Goal: Task Accomplishment & Management: Complete application form

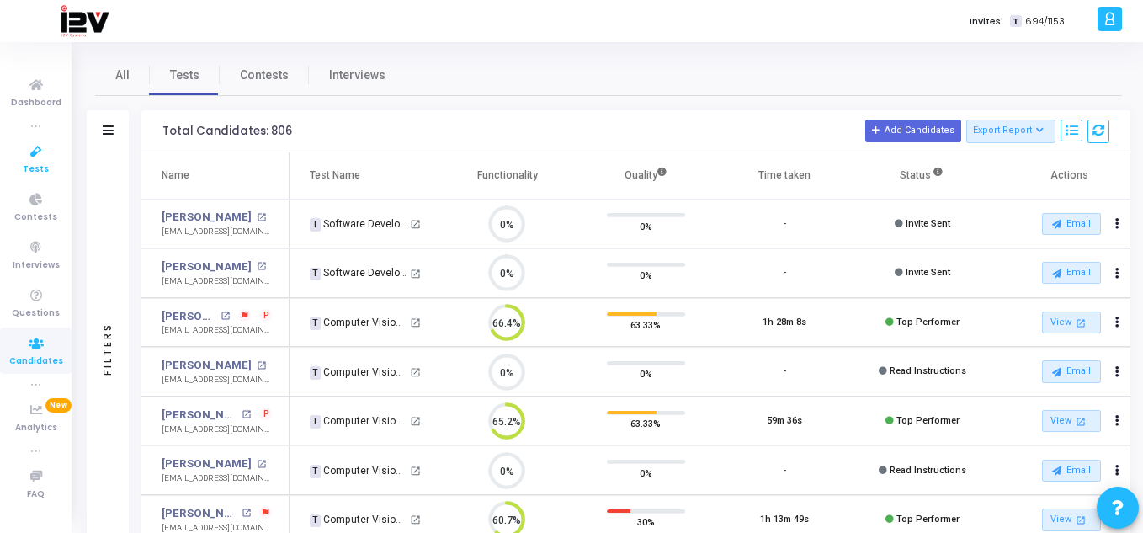
click at [41, 150] on icon at bounding box center [36, 151] width 35 height 21
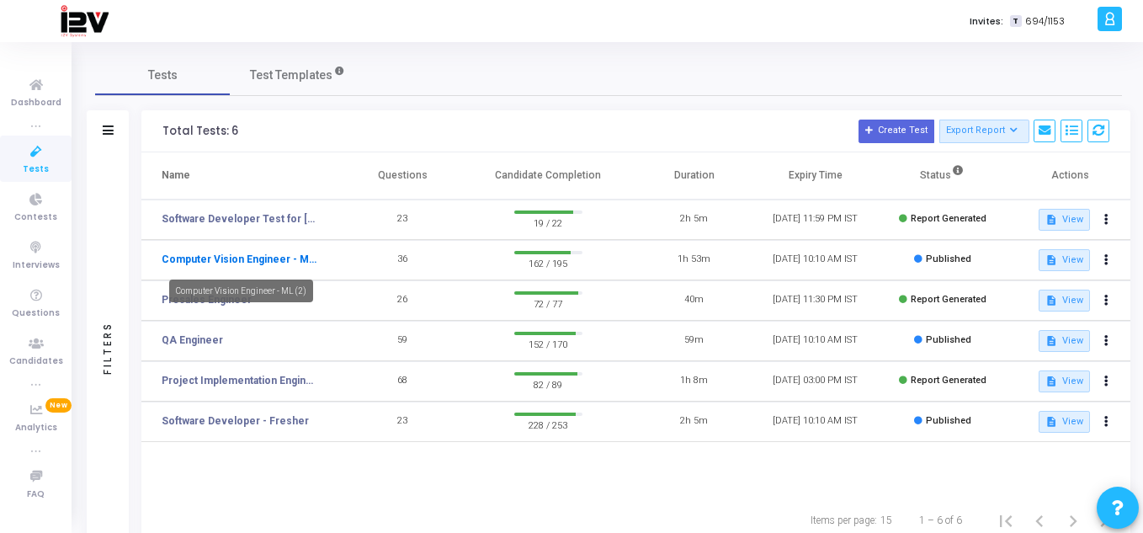
click at [223, 253] on link "Computer Vision Engineer - ML (2)" at bounding box center [239, 259] width 155 height 15
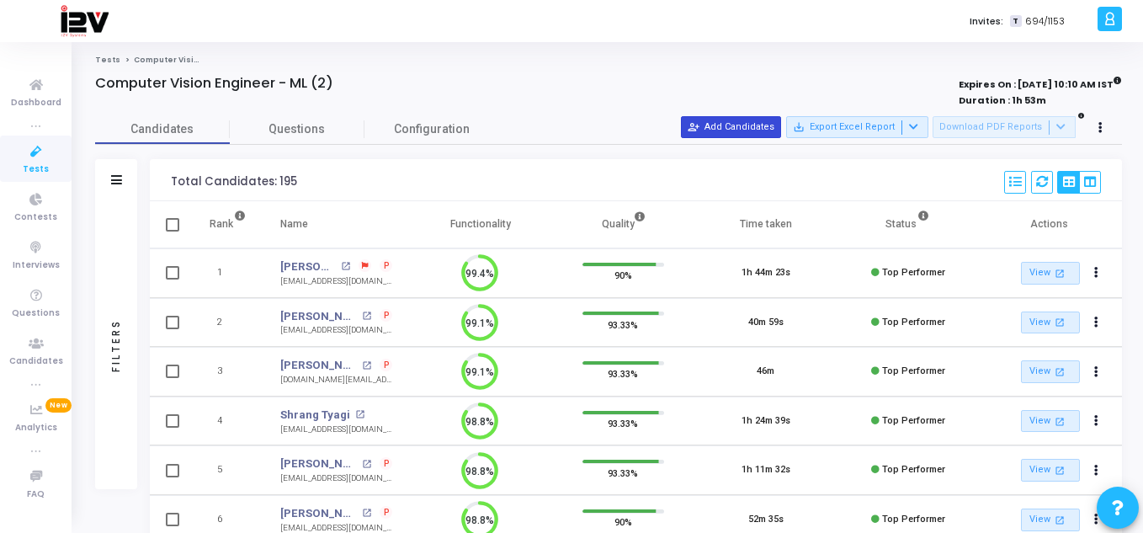
click at [770, 122] on button "person_add_alt Add Candidates" at bounding box center [731, 127] width 100 height 22
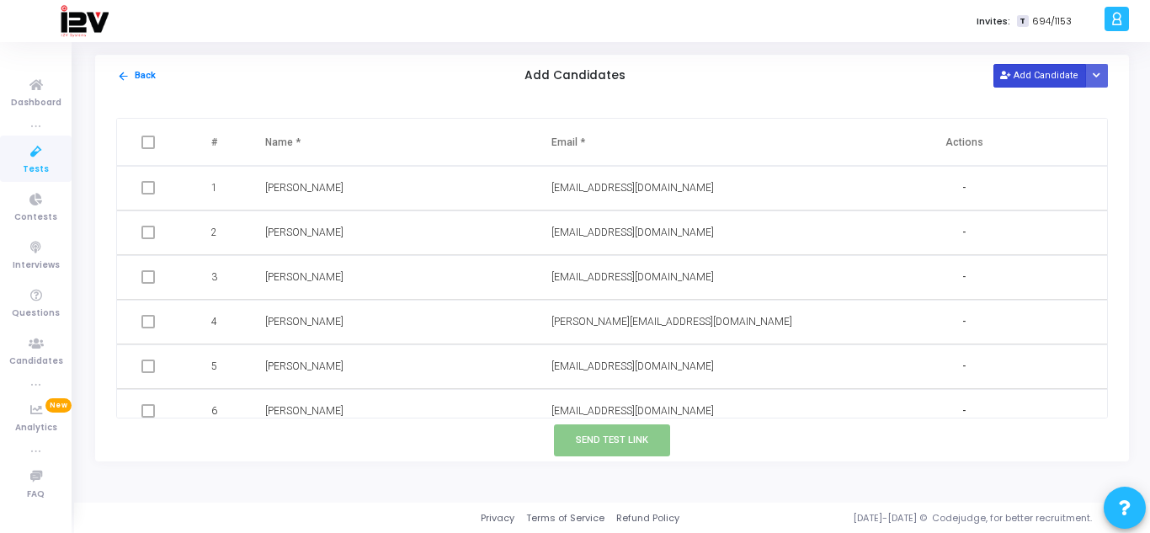
click at [1045, 72] on button "Add Candidate" at bounding box center [1039, 75] width 93 height 23
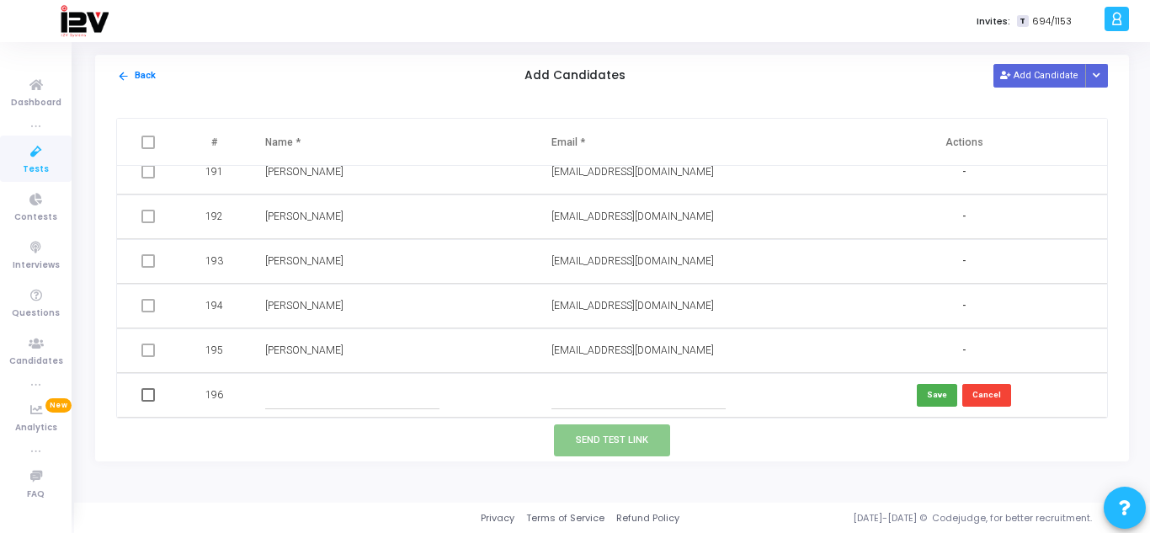
click at [667, 396] on input "text" at bounding box center [638, 395] width 174 height 28
paste input "[EMAIL_ADDRESS][DOMAIN_NAME]"
type input "[EMAIL_ADDRESS][DOMAIN_NAME]"
click at [325, 386] on input "text" at bounding box center [352, 395] width 174 height 28
type input "[PERSON_NAME]"
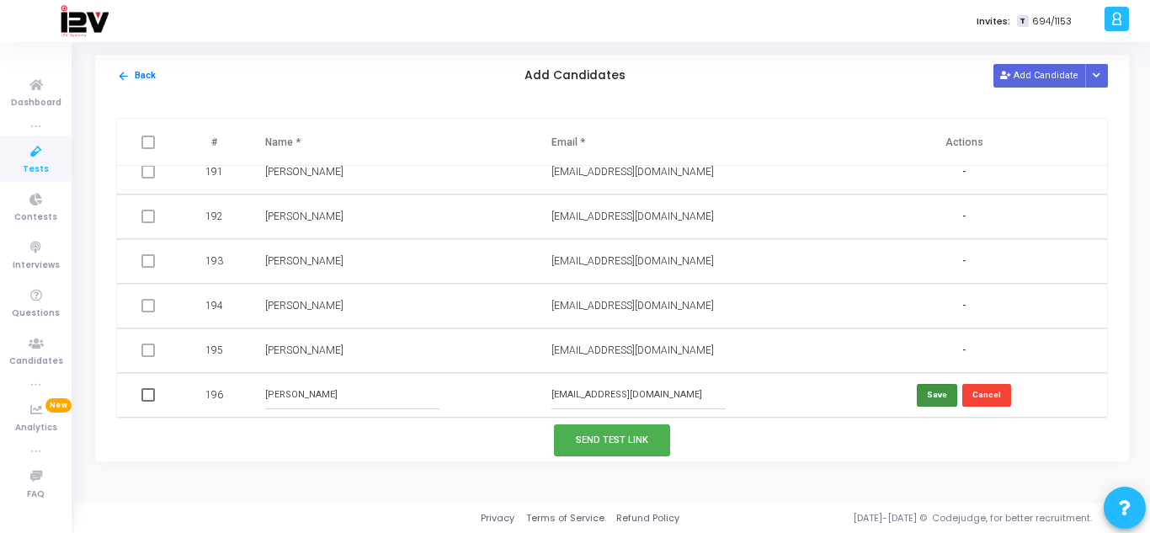
click at [940, 398] on button "Save" at bounding box center [937, 395] width 40 height 23
click at [625, 434] on button "Send Test Link" at bounding box center [612, 439] width 116 height 31
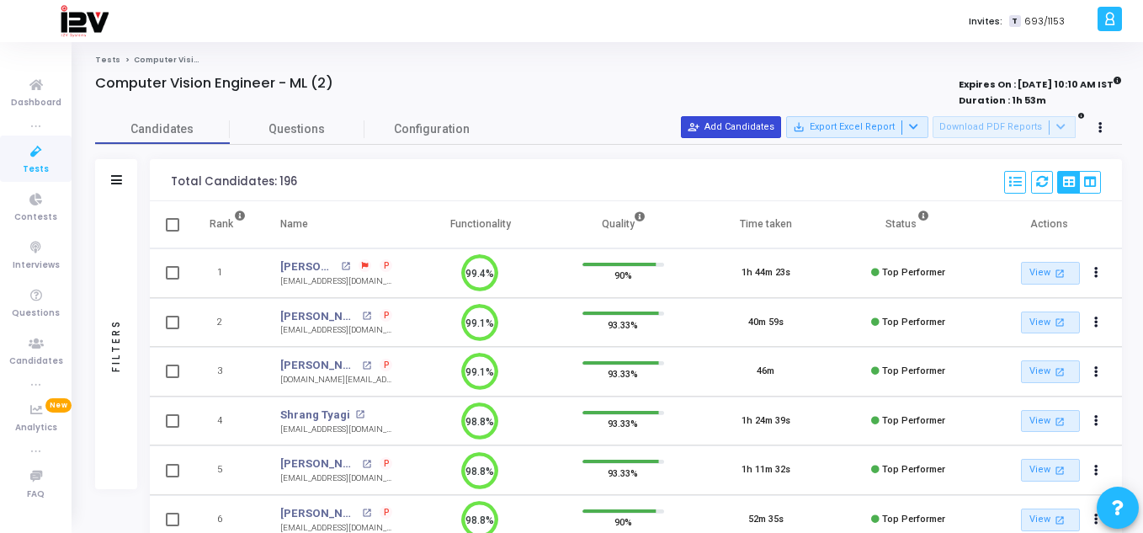
click at [738, 122] on button "person_add_alt Add Candidates" at bounding box center [731, 127] width 100 height 22
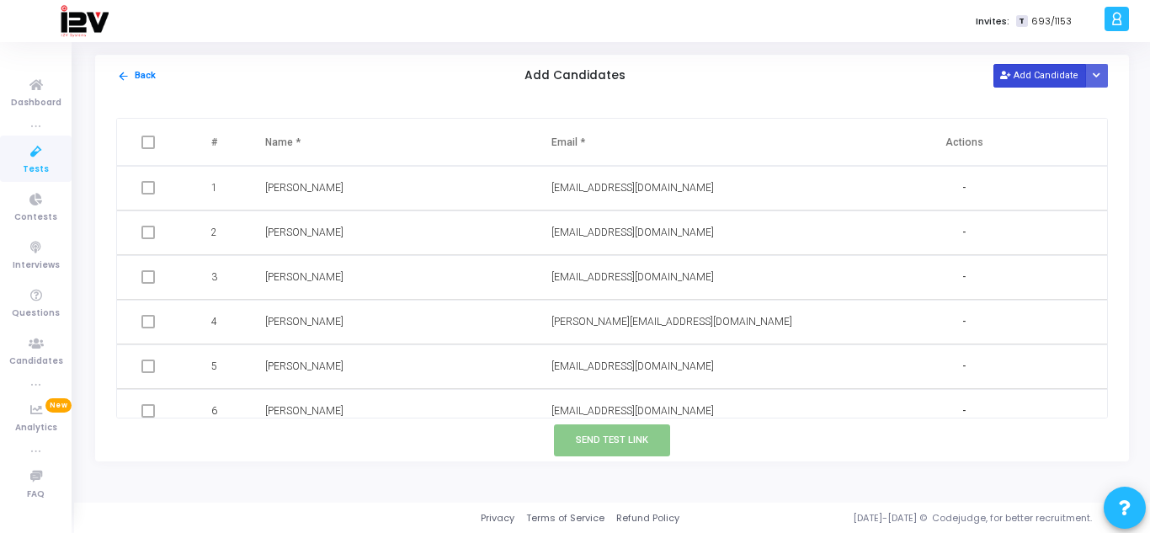
click at [1019, 75] on button "Add Candidate" at bounding box center [1039, 75] width 93 height 23
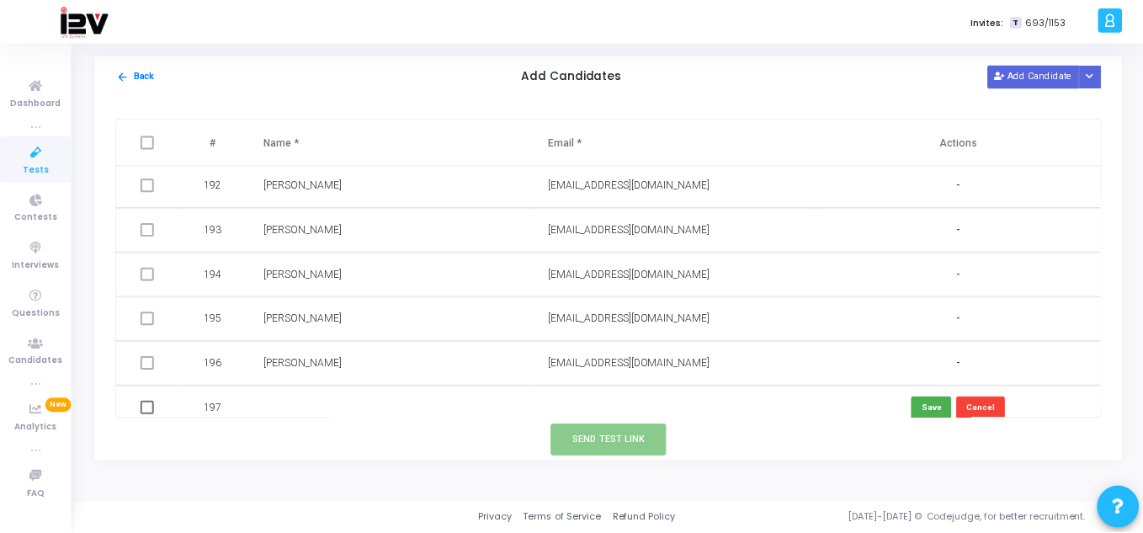
scroll to position [8537, 0]
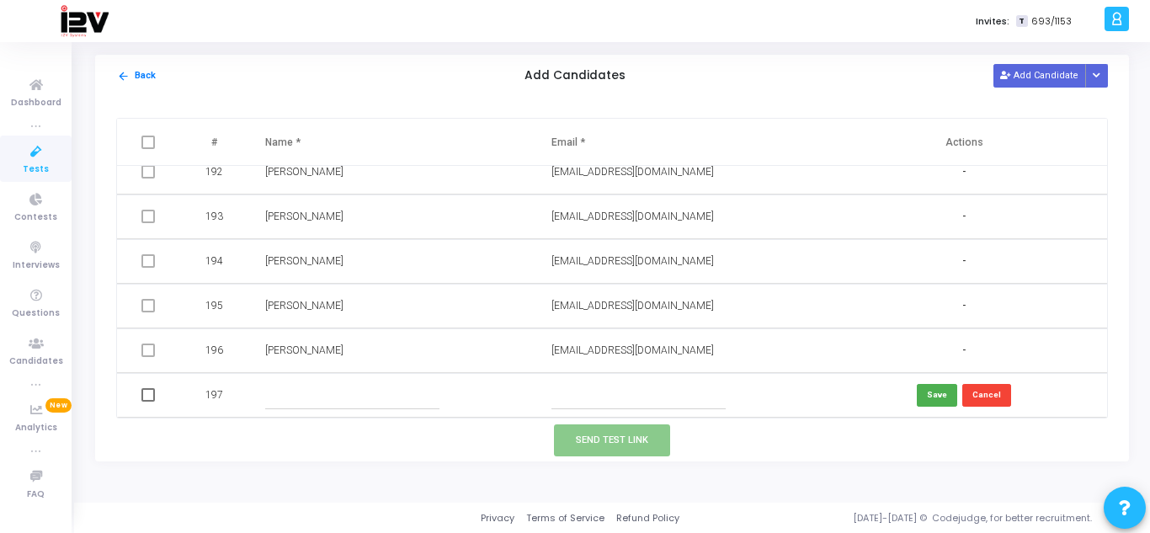
click at [604, 389] on input "text" at bounding box center [638, 395] width 174 height 28
paste input "x@[DOMAIN_NAME]"
type input "x@[DOMAIN_NAME]"
drag, startPoint x: 625, startPoint y: 390, endPoint x: 253, endPoint y: 462, distance: 379.0
click at [253, 462] on div "Tests Computer Vision Engineer - ML (2) Computer Vision Engineer - ML (2) Expir…" at bounding box center [612, 272] width 1076 height 435
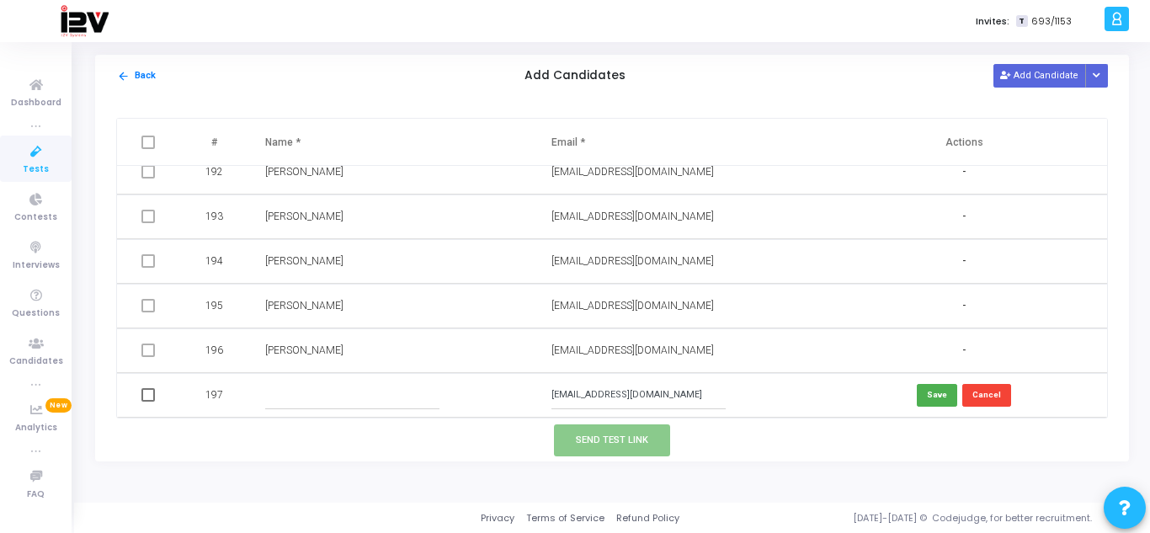
type input "[EMAIL_ADDRESS][DOMAIN_NAME]"
click at [322, 392] on input "text" at bounding box center [352, 395] width 174 height 28
type input "[PERSON_NAME]"
click at [934, 398] on button "Save" at bounding box center [937, 395] width 40 height 23
click at [629, 435] on button "Send Test Link" at bounding box center [612, 439] width 116 height 31
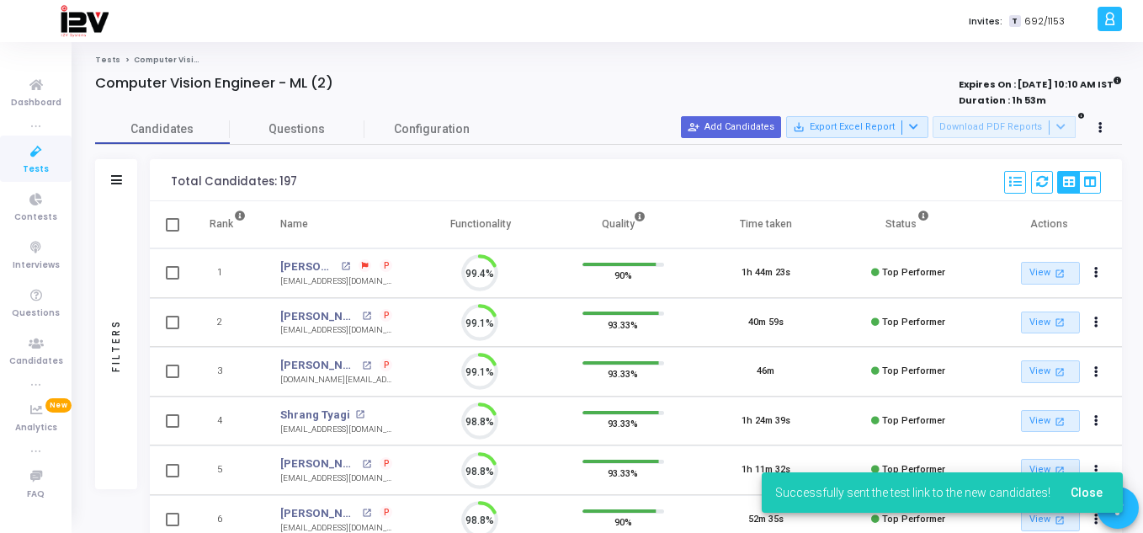
scroll to position [35, 43]
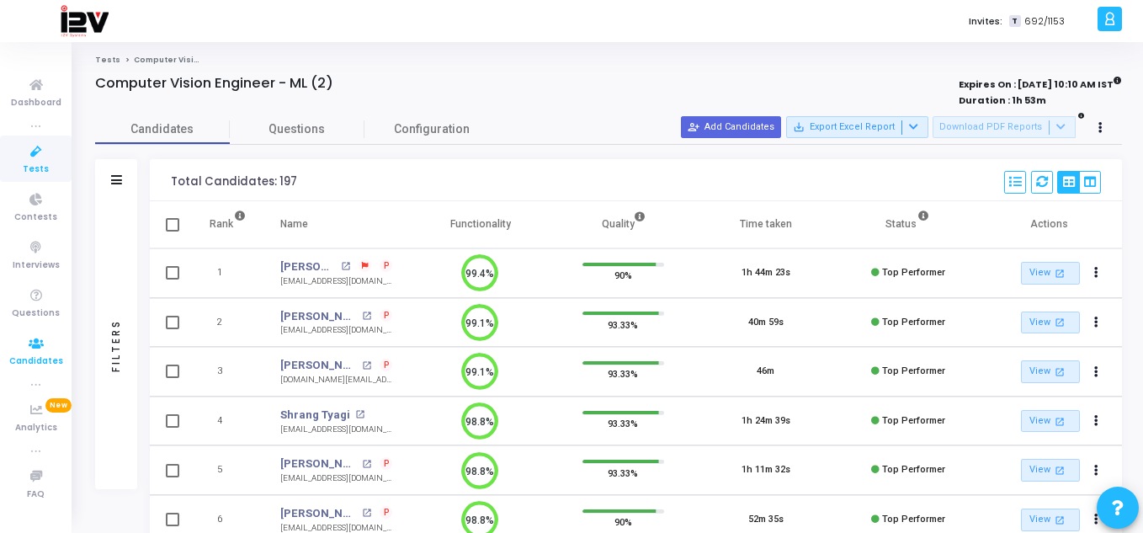
click at [48, 351] on icon at bounding box center [36, 343] width 35 height 21
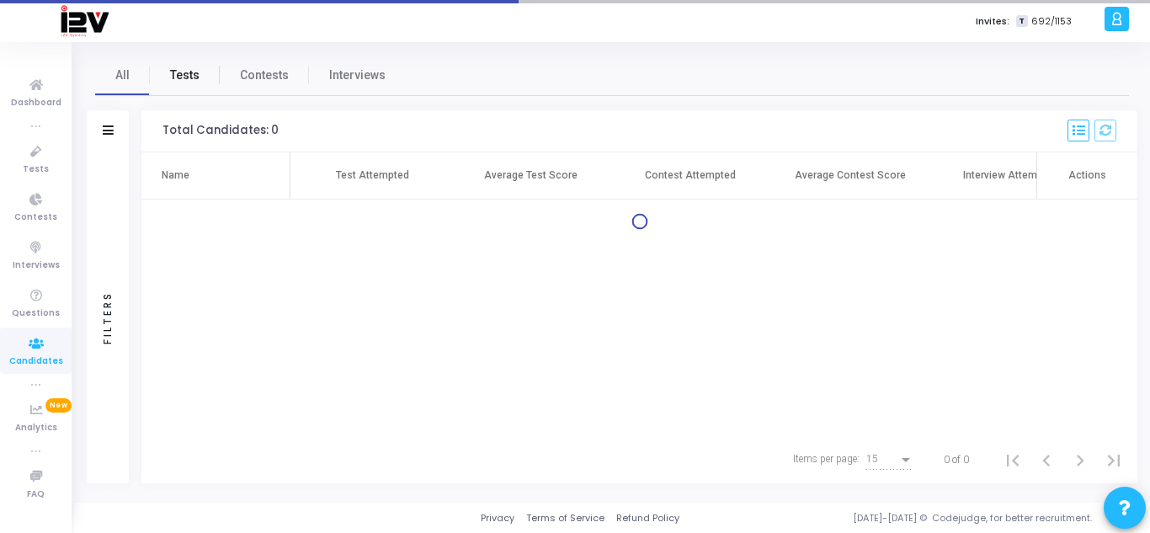
click at [184, 76] on span "Tests" at bounding box center [184, 75] width 29 height 18
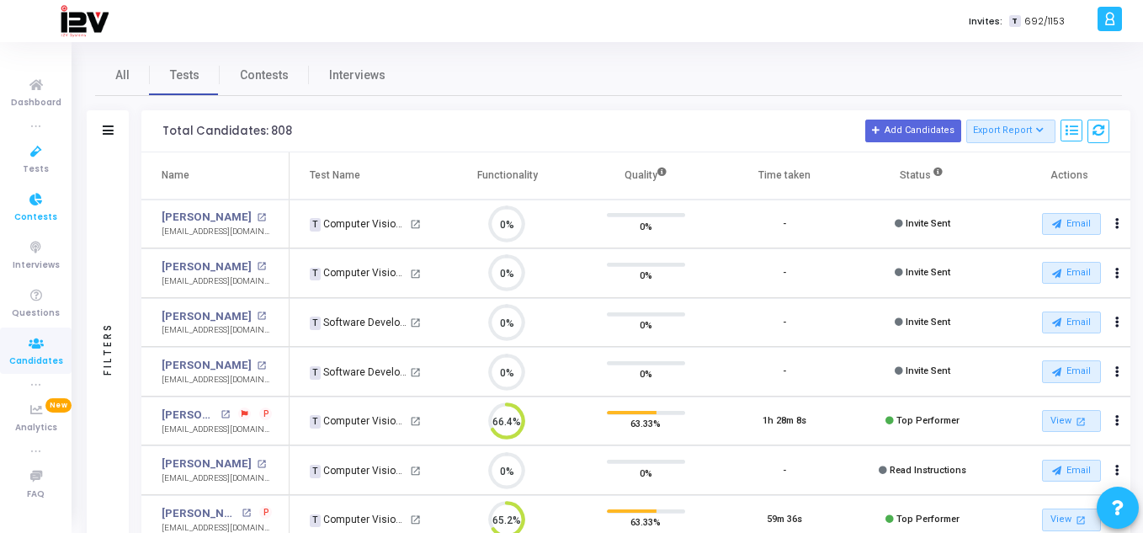
click at [19, 189] on link "Contests" at bounding box center [36, 207] width 72 height 46
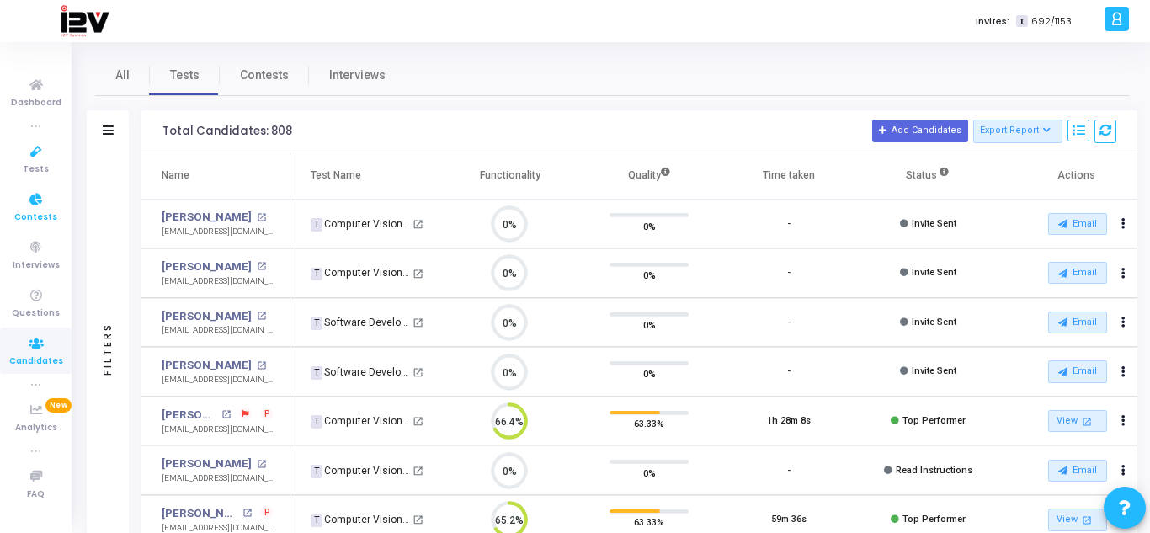
click at [19, 189] on link "Contests" at bounding box center [36, 207] width 72 height 46
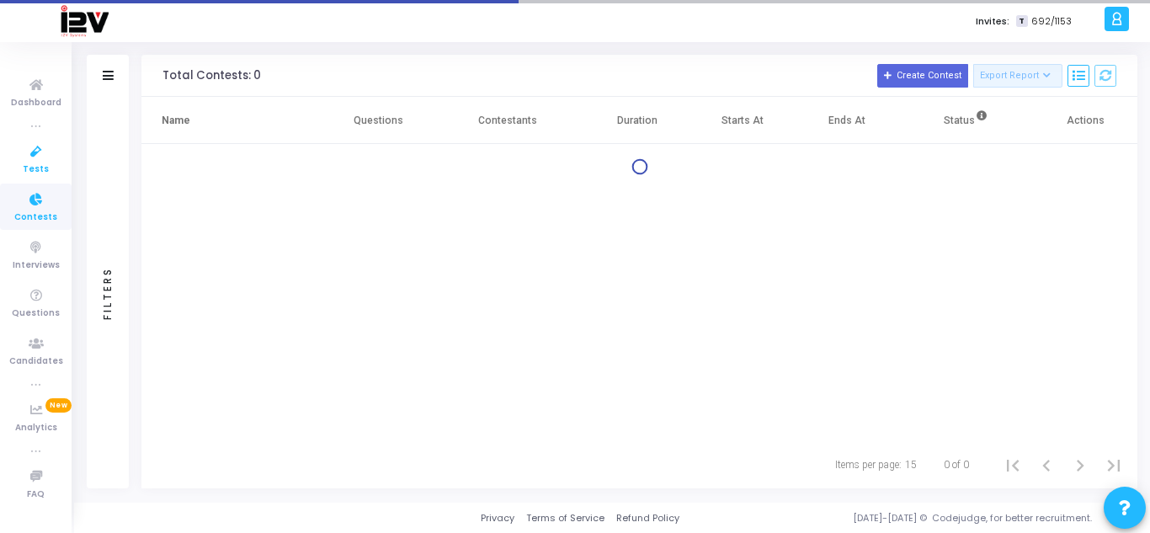
click at [35, 159] on icon at bounding box center [36, 151] width 35 height 21
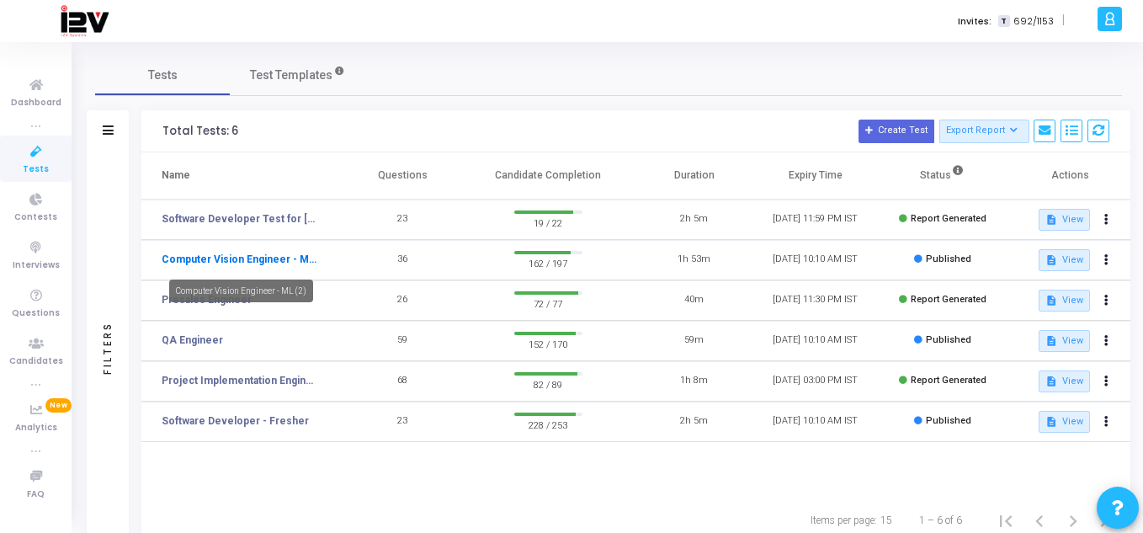
click at [212, 253] on link "Computer Vision Engineer - ML (2)" at bounding box center [239, 259] width 155 height 15
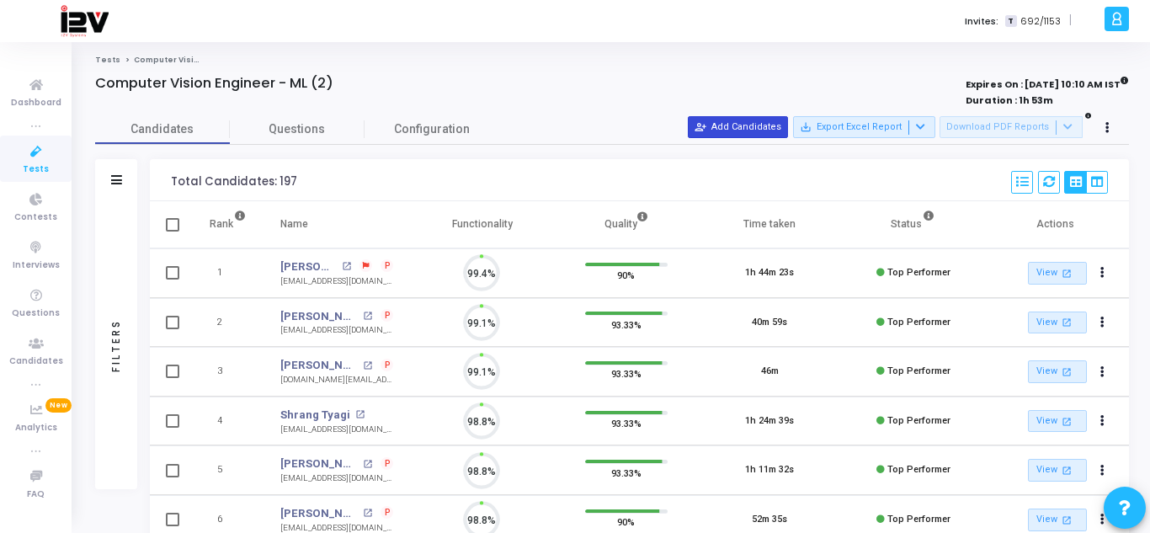
click at [780, 125] on button "person_add_alt Add Candidates" at bounding box center [738, 127] width 100 height 22
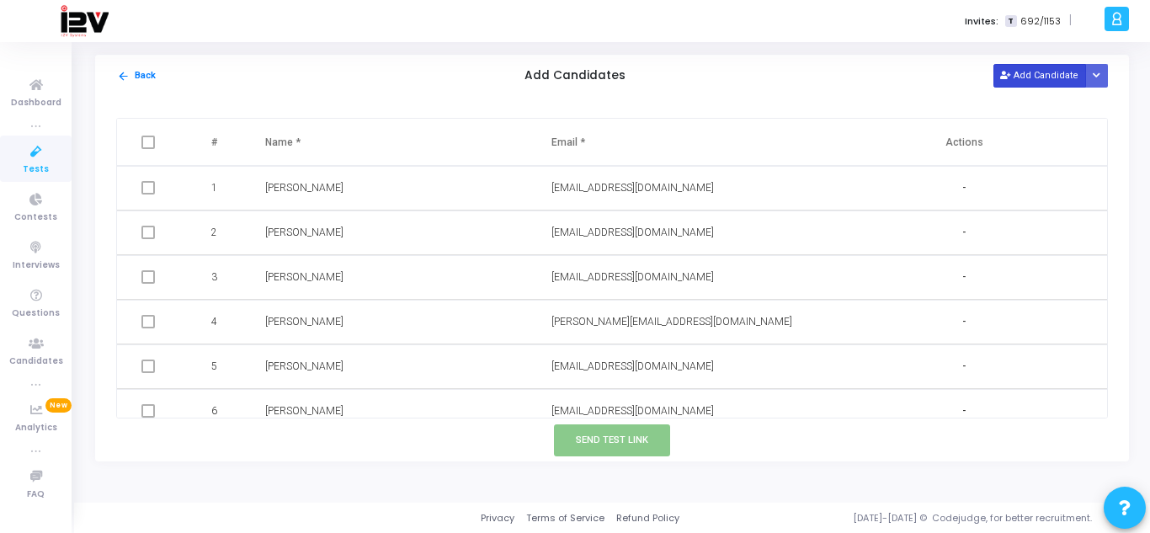
drag, startPoint x: 1014, startPoint y: 88, endPoint x: 1019, endPoint y: 77, distance: 11.7
click at [1019, 77] on div "arrow_back Back Add Candidates Add Candidate Upload Candidate List" at bounding box center [612, 76] width 1034 height 42
click at [1019, 77] on button "Add Candidate" at bounding box center [1039, 75] width 93 height 23
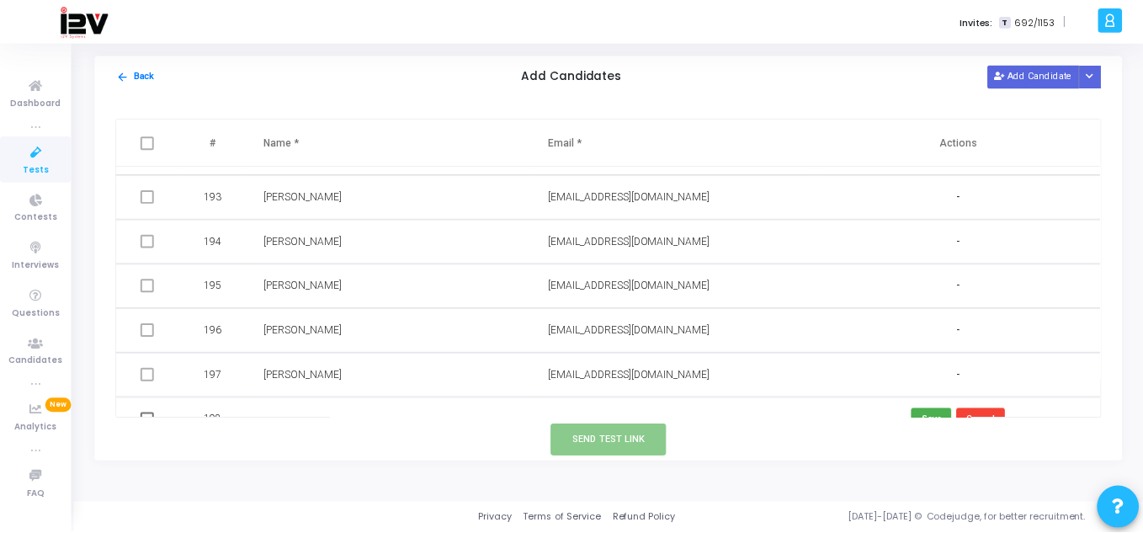
scroll to position [8582, 0]
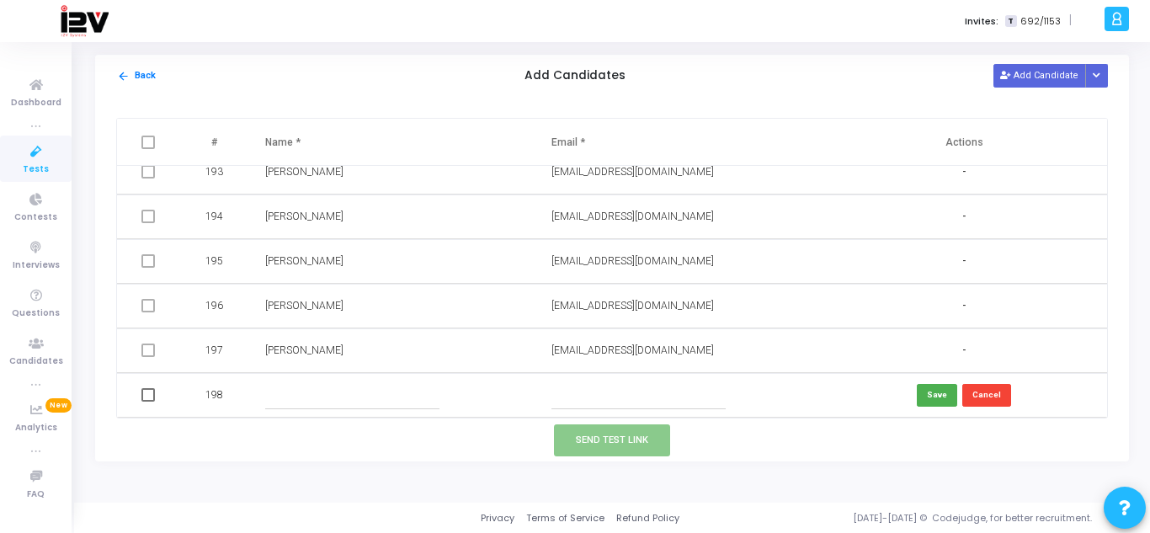
click at [625, 396] on input "text" at bounding box center [638, 395] width 174 height 28
paste input "[EMAIL_ADDRESS][DOMAIN_NAME]"
type input "[EMAIL_ADDRESS][DOMAIN_NAME]"
click at [329, 394] on input "text" at bounding box center [352, 395] width 174 height 28
type input "[PERSON_NAME]"
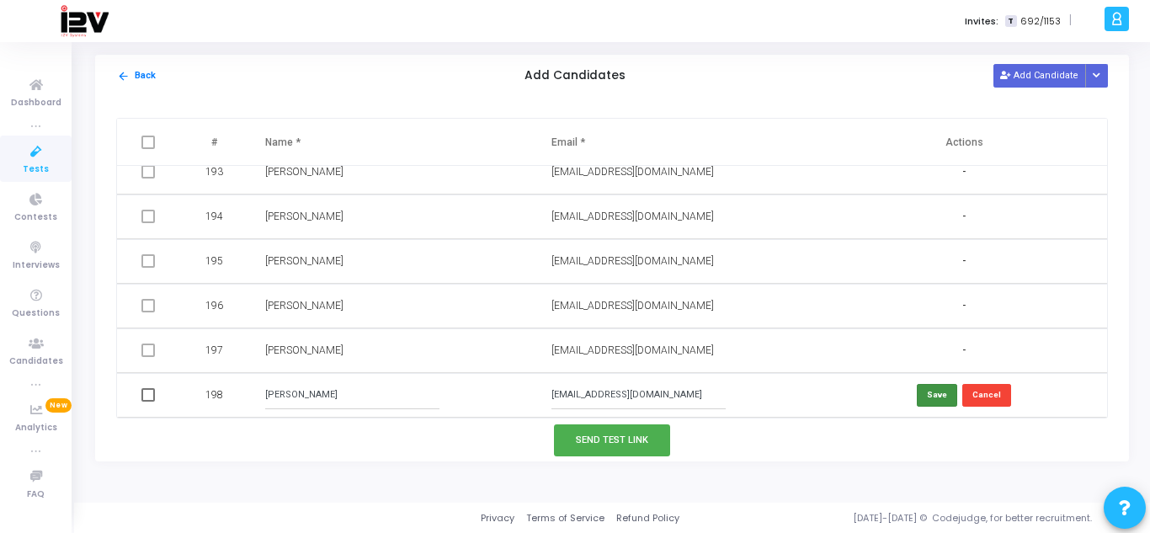
click at [924, 397] on button "Save" at bounding box center [937, 395] width 40 height 23
click at [624, 439] on button "Send Test Link" at bounding box center [612, 439] width 116 height 31
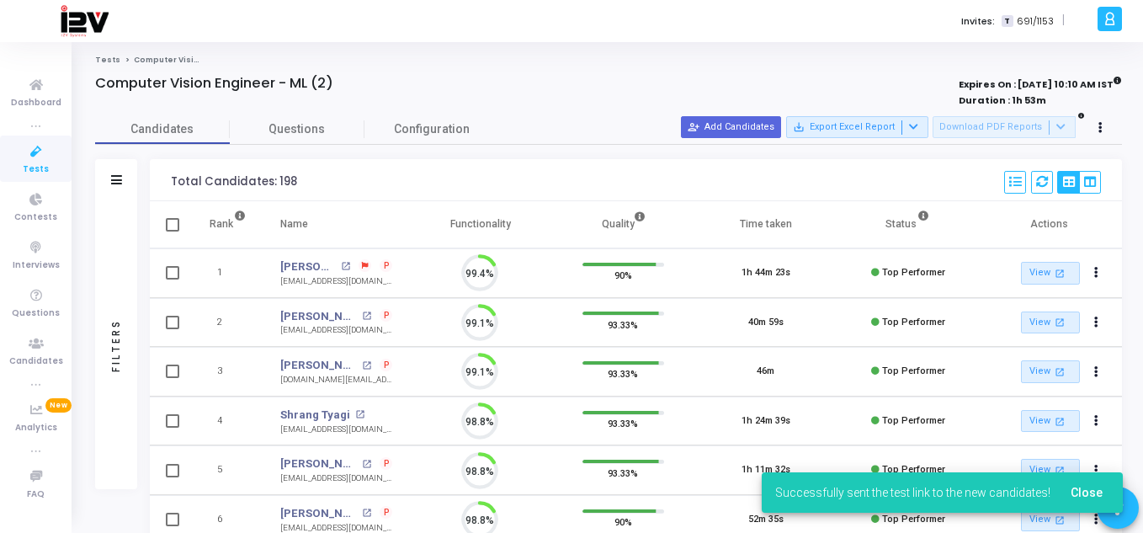
scroll to position [35, 43]
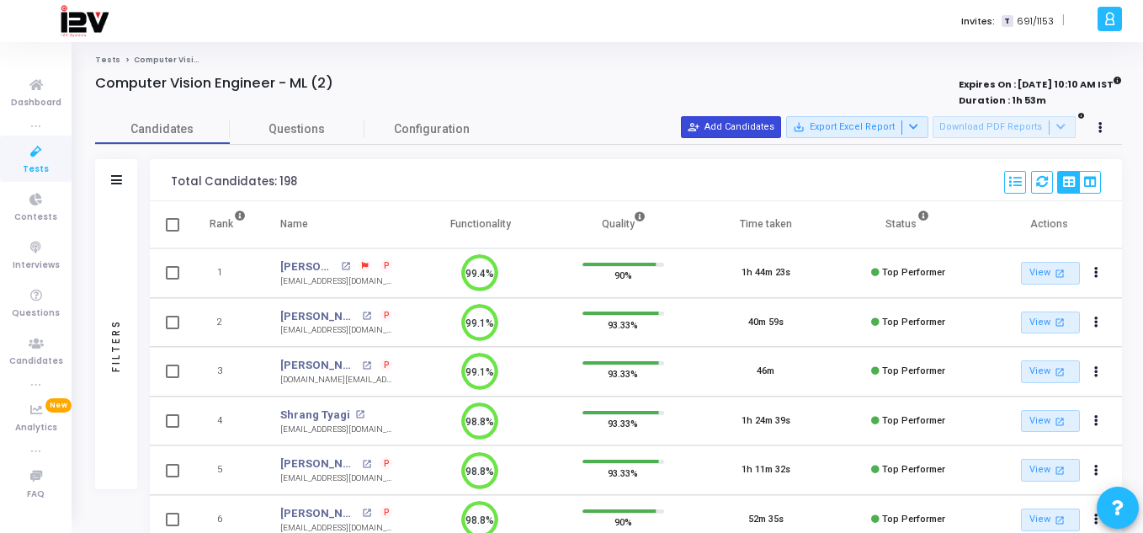
click at [750, 129] on button "person_add_alt Add Candidates" at bounding box center [731, 127] width 100 height 22
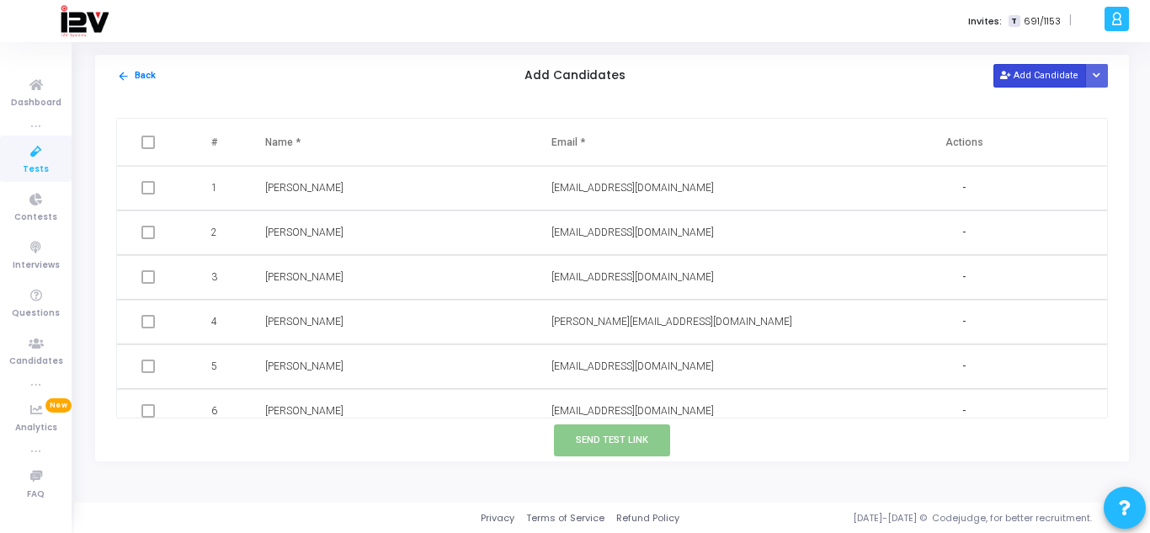
click at [1019, 70] on button "Add Candidate" at bounding box center [1039, 75] width 93 height 23
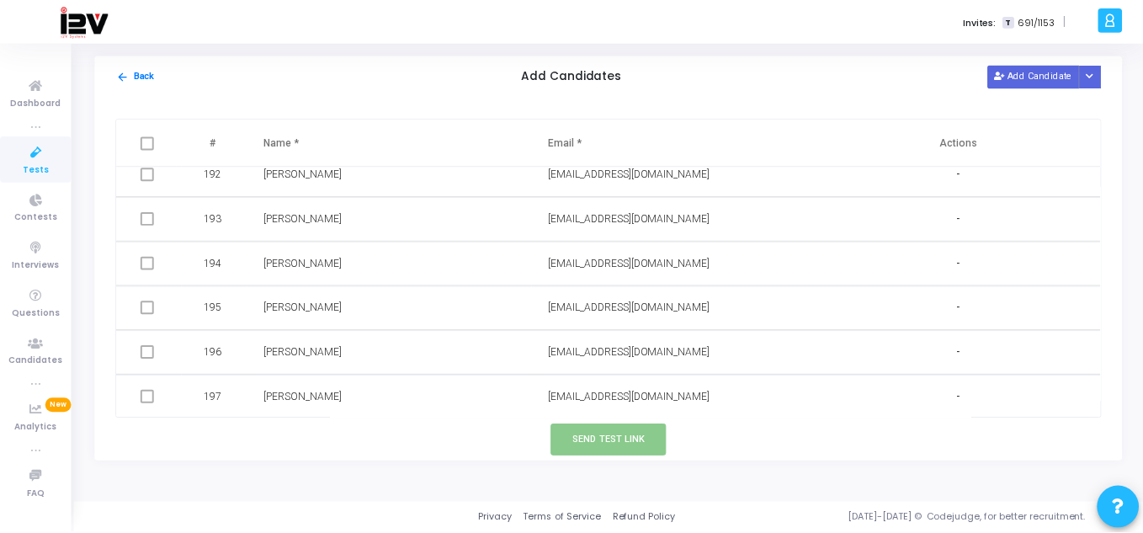
scroll to position [8626, 0]
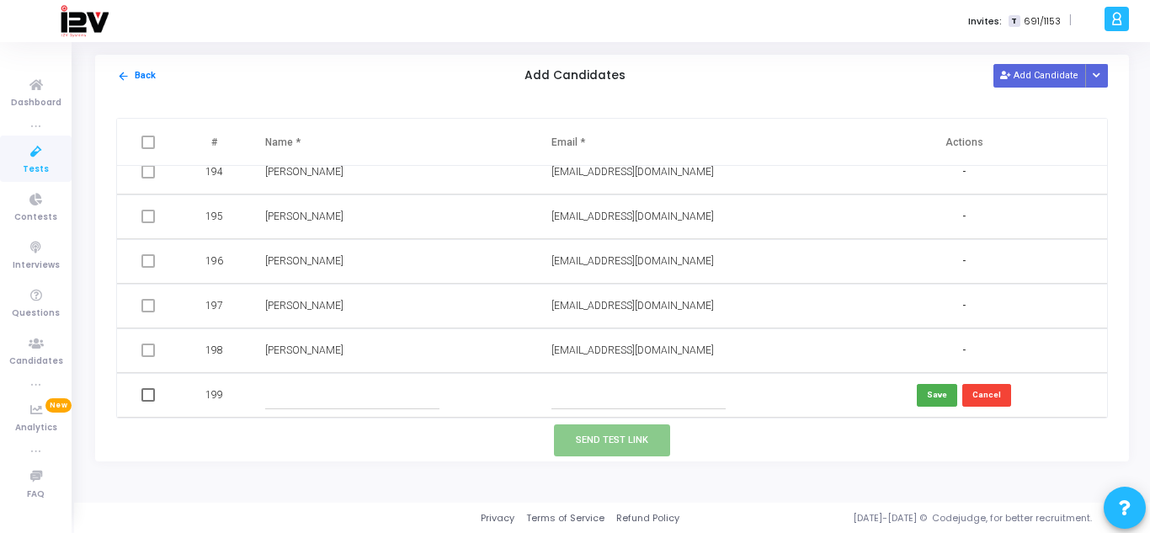
click at [612, 392] on input "text" at bounding box center [638, 395] width 174 height 28
paste input "[EMAIL_ADDRESS][DOMAIN_NAME]"
type input "[EMAIL_ADDRESS][DOMAIN_NAME]"
click at [385, 402] on input "text" at bounding box center [352, 395] width 174 height 28
type input "[PERSON_NAME]"
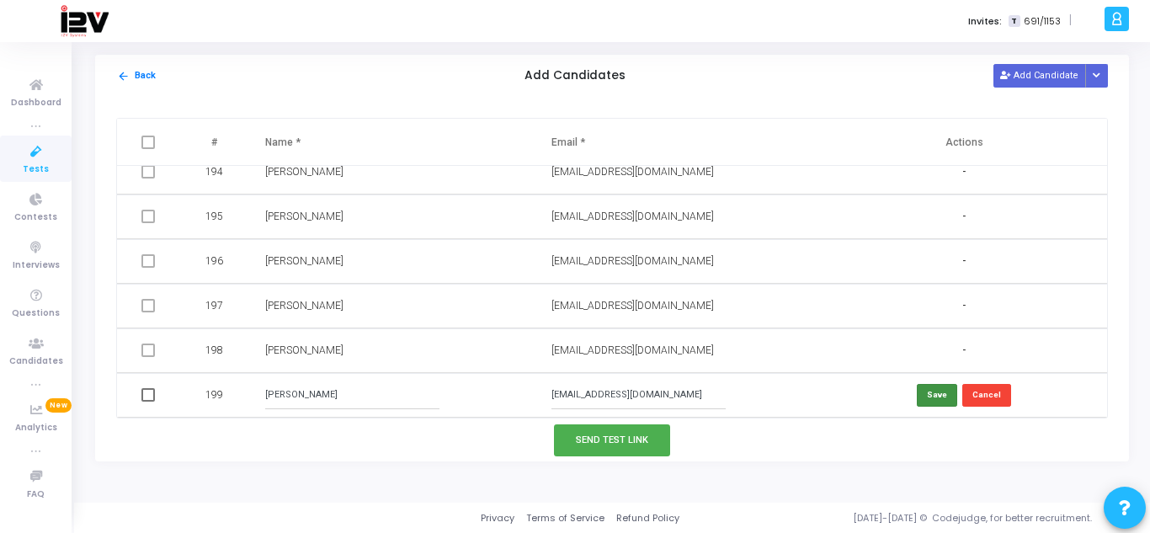
click at [934, 397] on button "Save" at bounding box center [937, 395] width 40 height 23
click at [638, 434] on button "Send Test Link" at bounding box center [612, 439] width 116 height 31
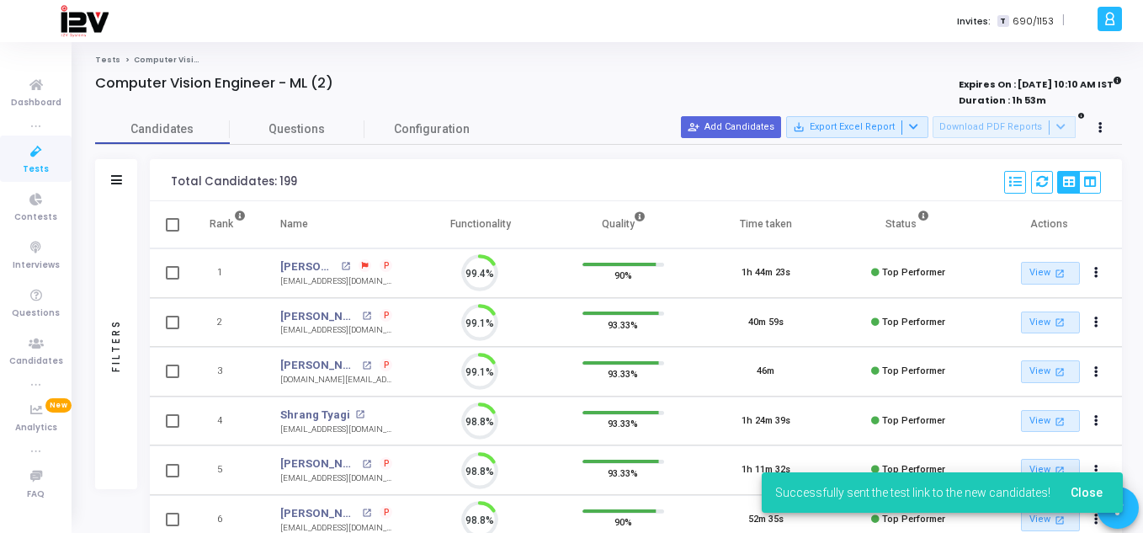
scroll to position [35, 43]
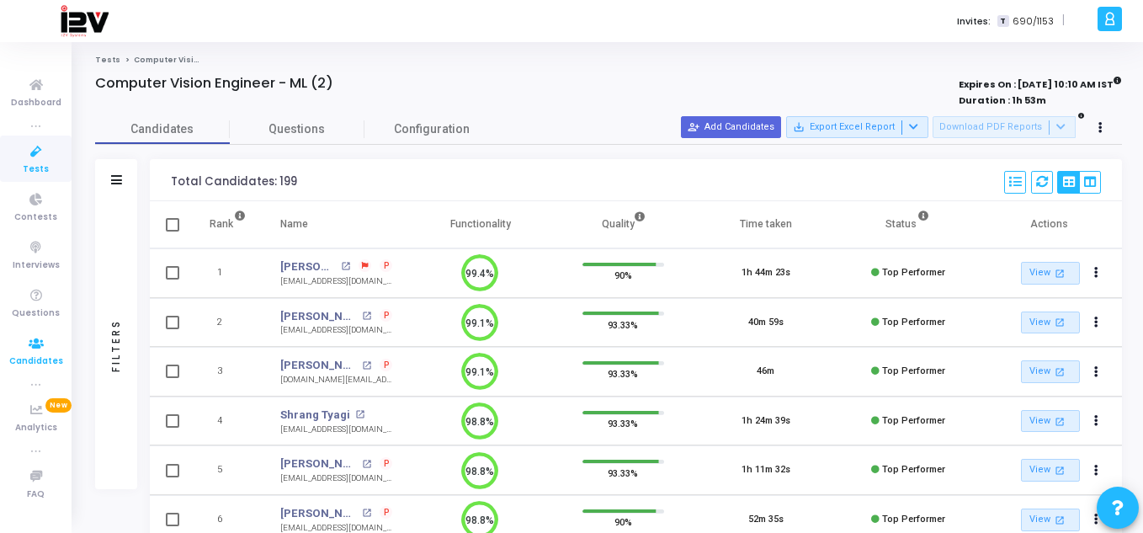
click at [45, 352] on icon at bounding box center [36, 343] width 35 height 21
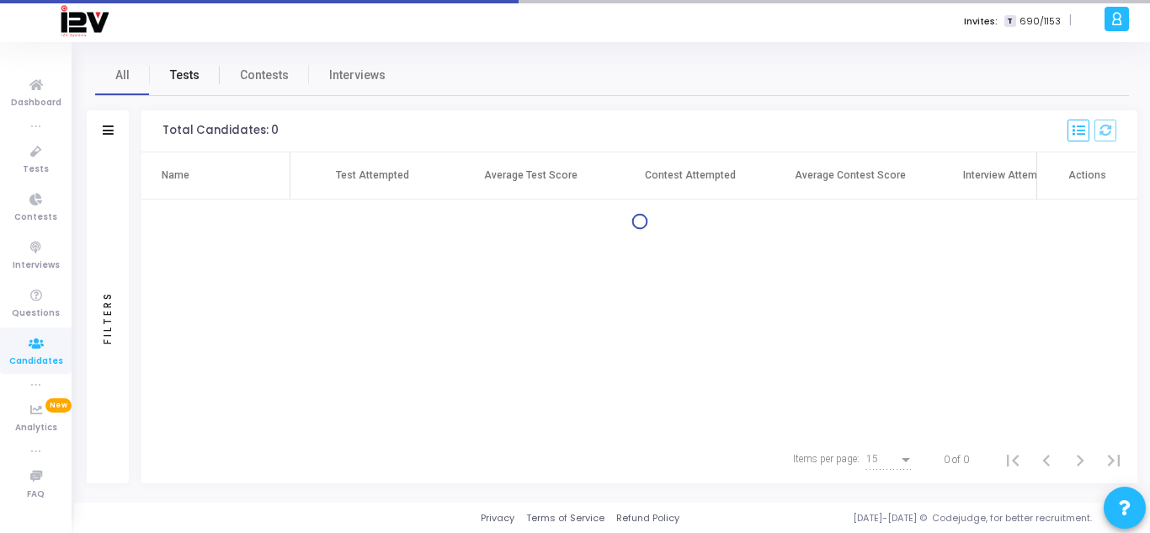
click at [184, 80] on span "Tests" at bounding box center [184, 75] width 29 height 18
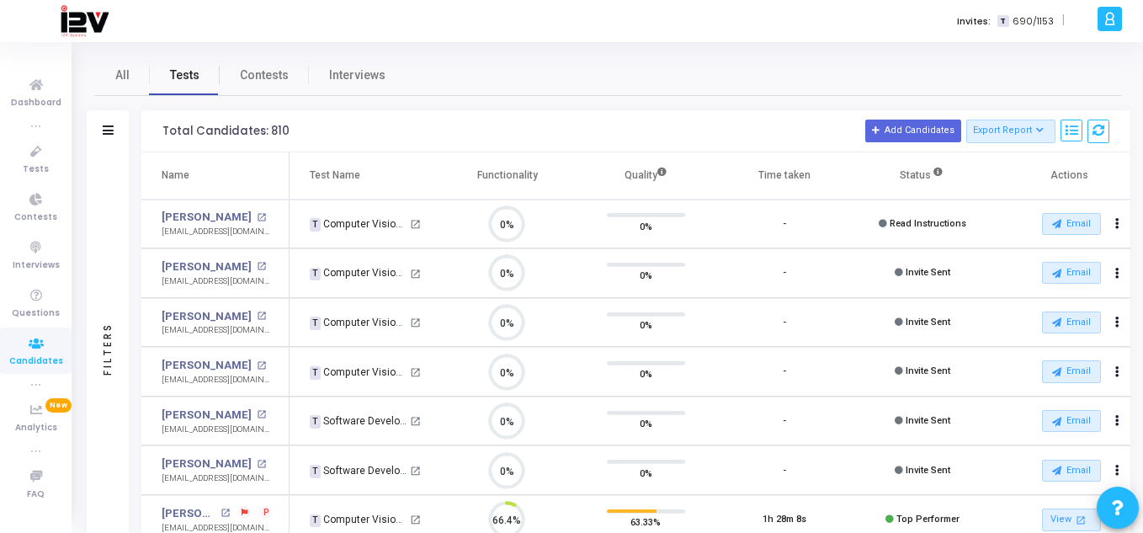
scroll to position [35, 43]
click at [29, 167] on span "Tests" at bounding box center [36, 169] width 26 height 14
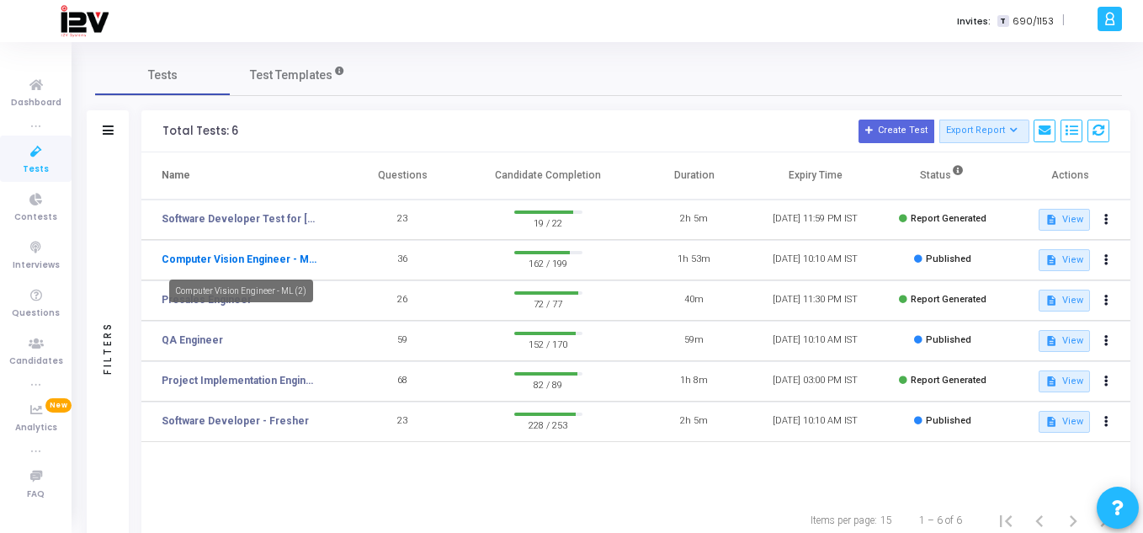
click at [263, 264] on link "Computer Vision Engineer - ML (2)" at bounding box center [239, 259] width 155 height 15
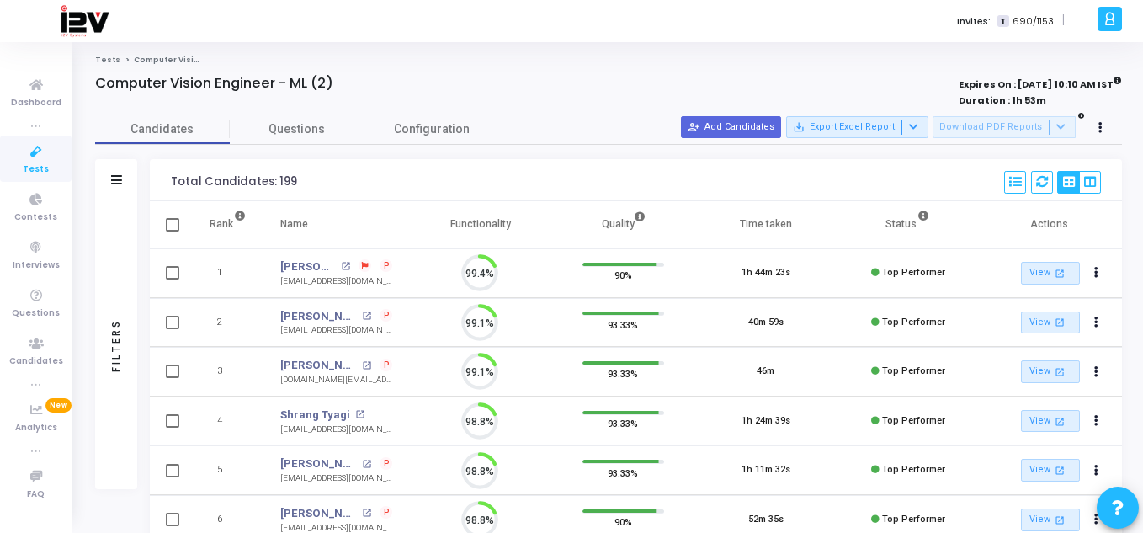
scroll to position [35, 43]
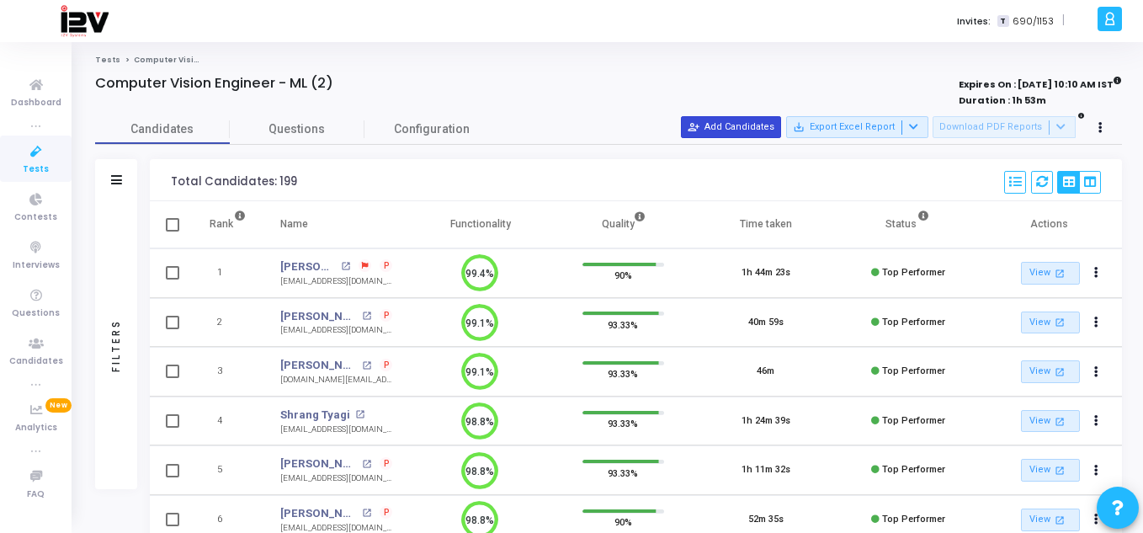
click at [752, 134] on button "person_add_alt Add Candidates" at bounding box center [731, 127] width 100 height 22
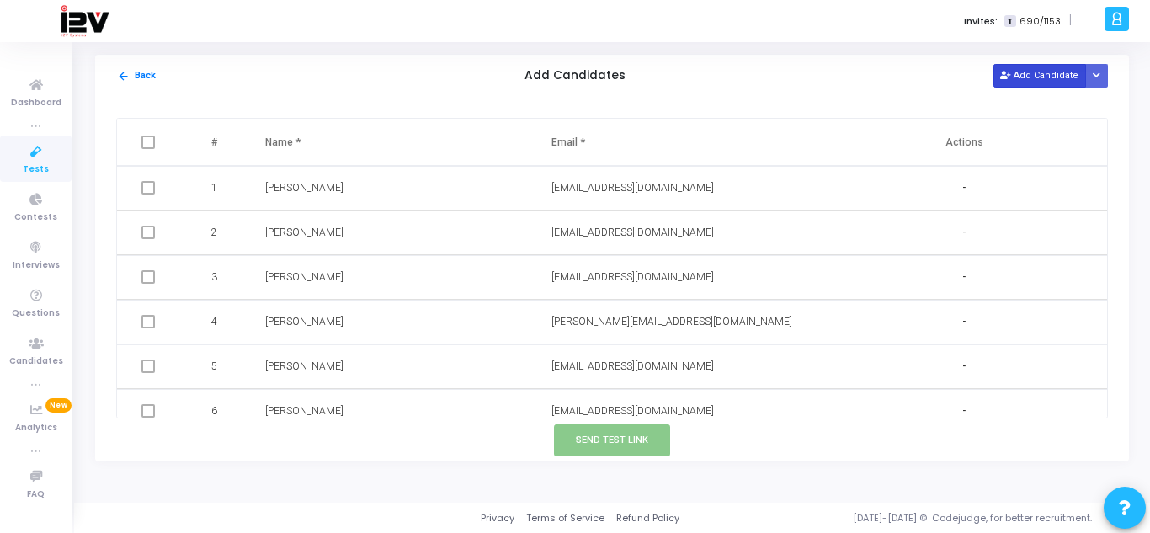
click at [1034, 73] on button "Add Candidate" at bounding box center [1039, 75] width 93 height 23
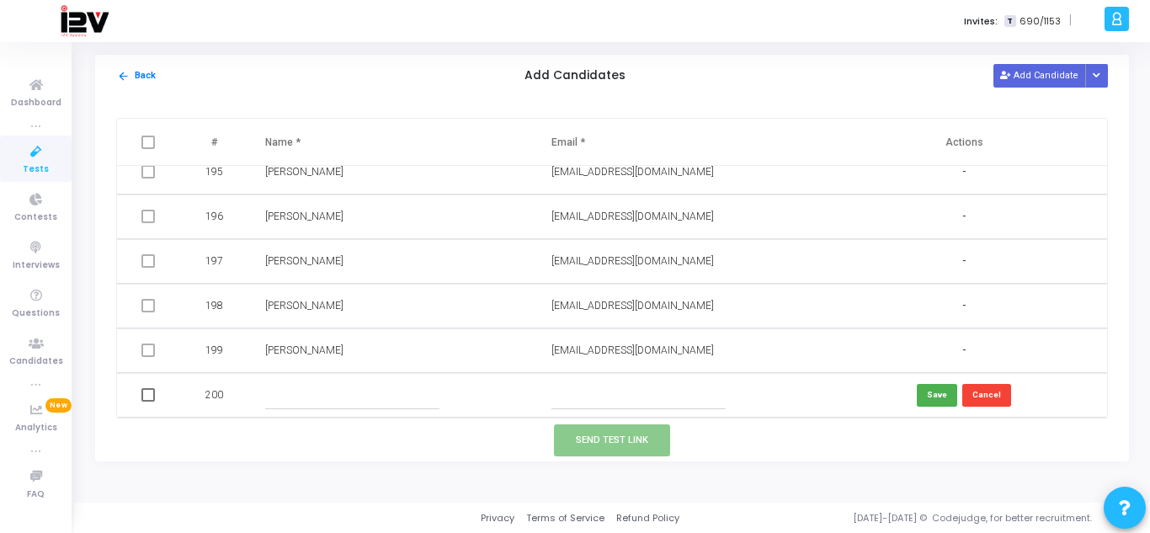
click at [634, 402] on input "text" at bounding box center [638, 395] width 174 height 28
paste input "[EMAIL_ADDRESS][DOMAIN_NAME]"
type input "[EMAIL_ADDRESS][DOMAIN_NAME]"
click at [372, 393] on input "text" at bounding box center [352, 395] width 174 height 28
type input "[PERSON_NAME]"
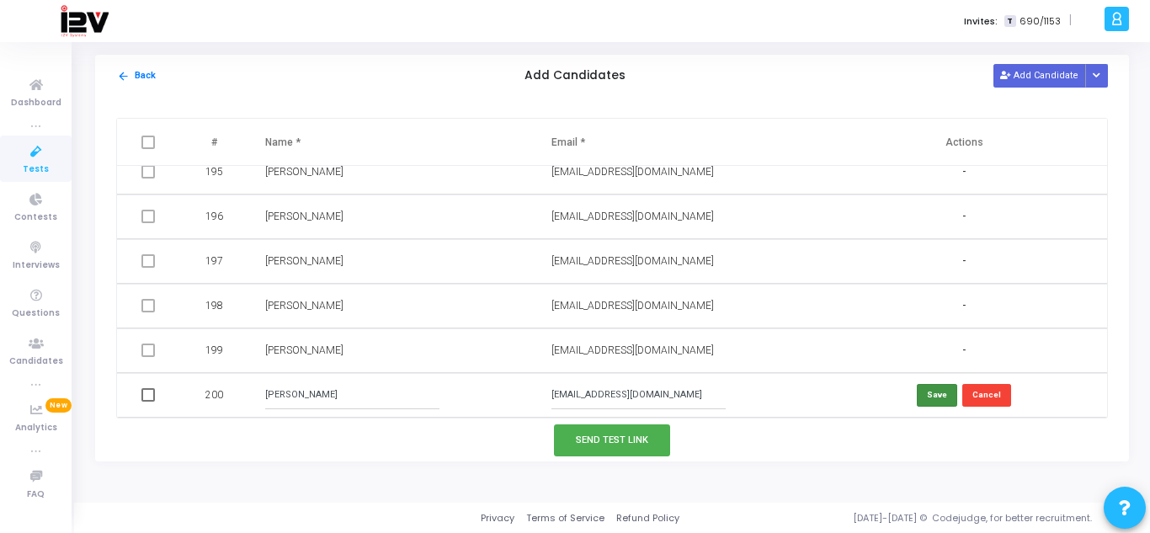
click at [934, 395] on button "Save" at bounding box center [937, 395] width 40 height 23
click at [591, 440] on button "Send Test Link" at bounding box center [612, 439] width 116 height 31
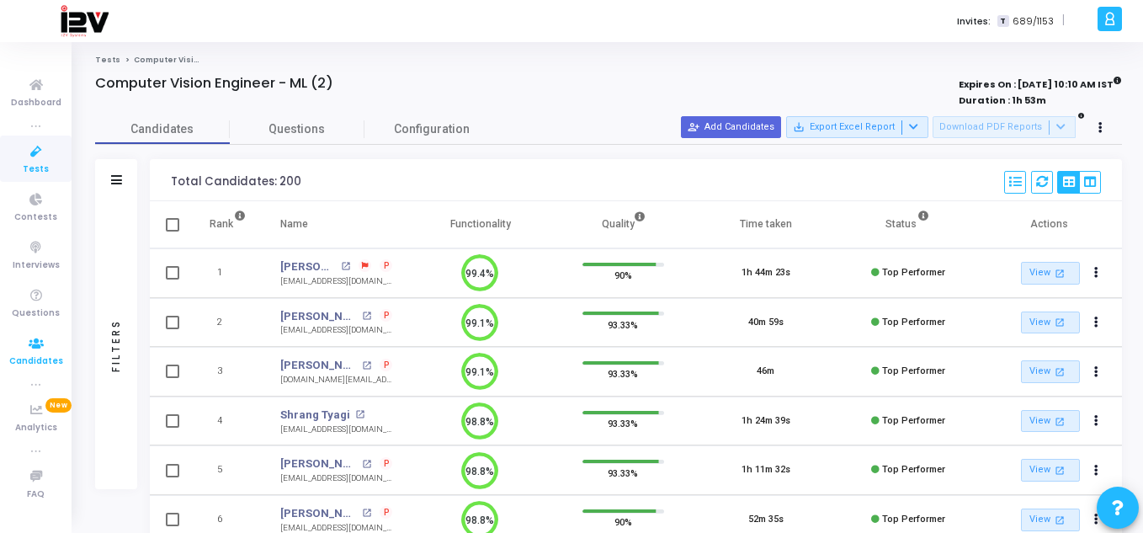
click at [32, 370] on link "Candidates" at bounding box center [36, 350] width 72 height 46
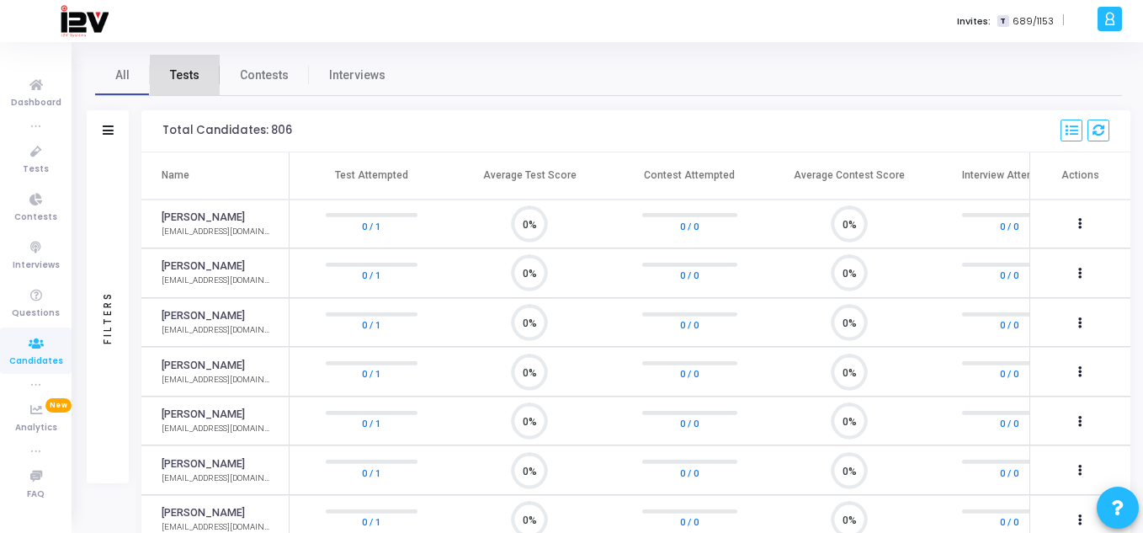
click at [192, 86] on link "Tests" at bounding box center [185, 75] width 70 height 40
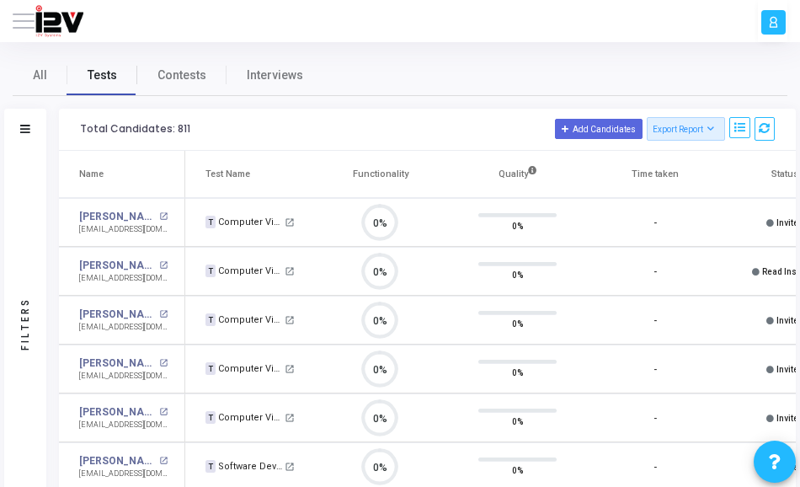
scroll to position [8, 8]
